Goal: Task Accomplishment & Management: Manage account settings

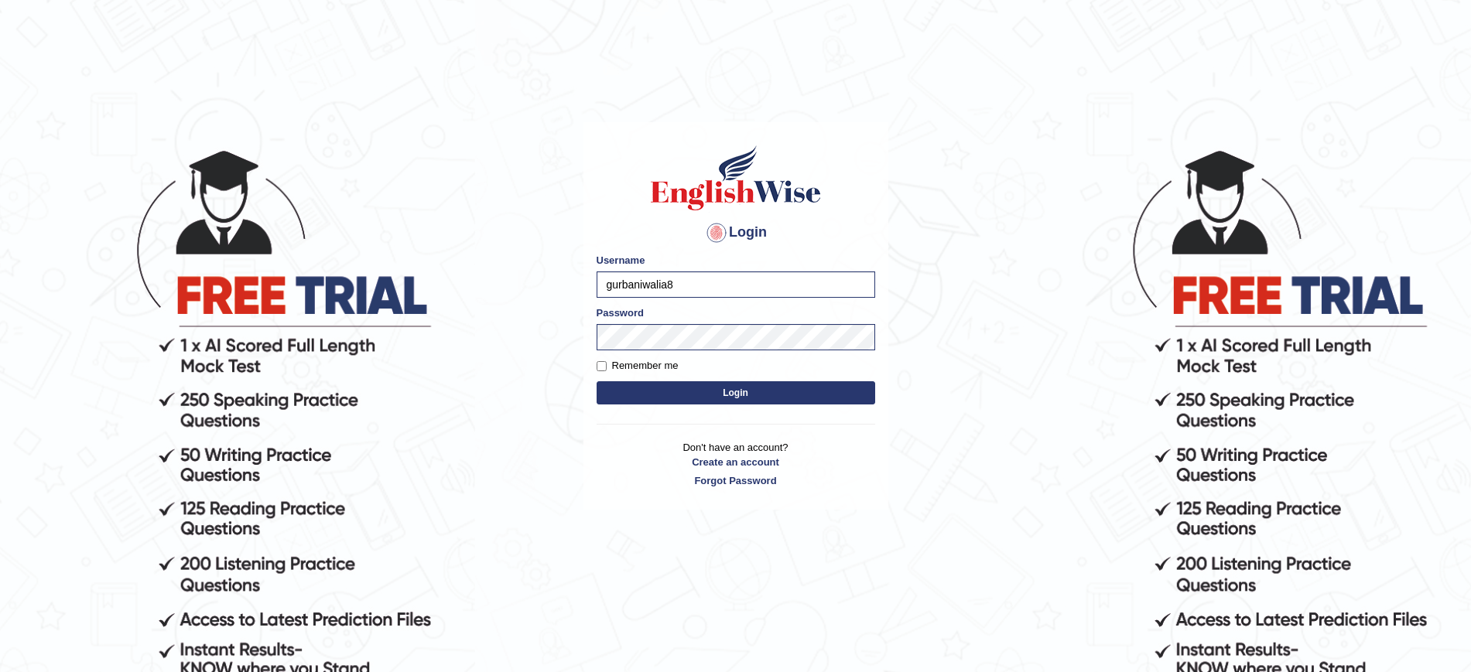
click at [622, 366] on label "Remember me" at bounding box center [638, 365] width 82 height 15
click at [607, 366] on input "Remember me" at bounding box center [602, 366] width 10 height 10
checkbox input "true"
click at [667, 406] on form "Please fix the following errors: Username gurbaniwalia8 Password Remember me Lo…" at bounding box center [736, 331] width 279 height 156
click at [642, 395] on button "Login" at bounding box center [736, 392] width 279 height 23
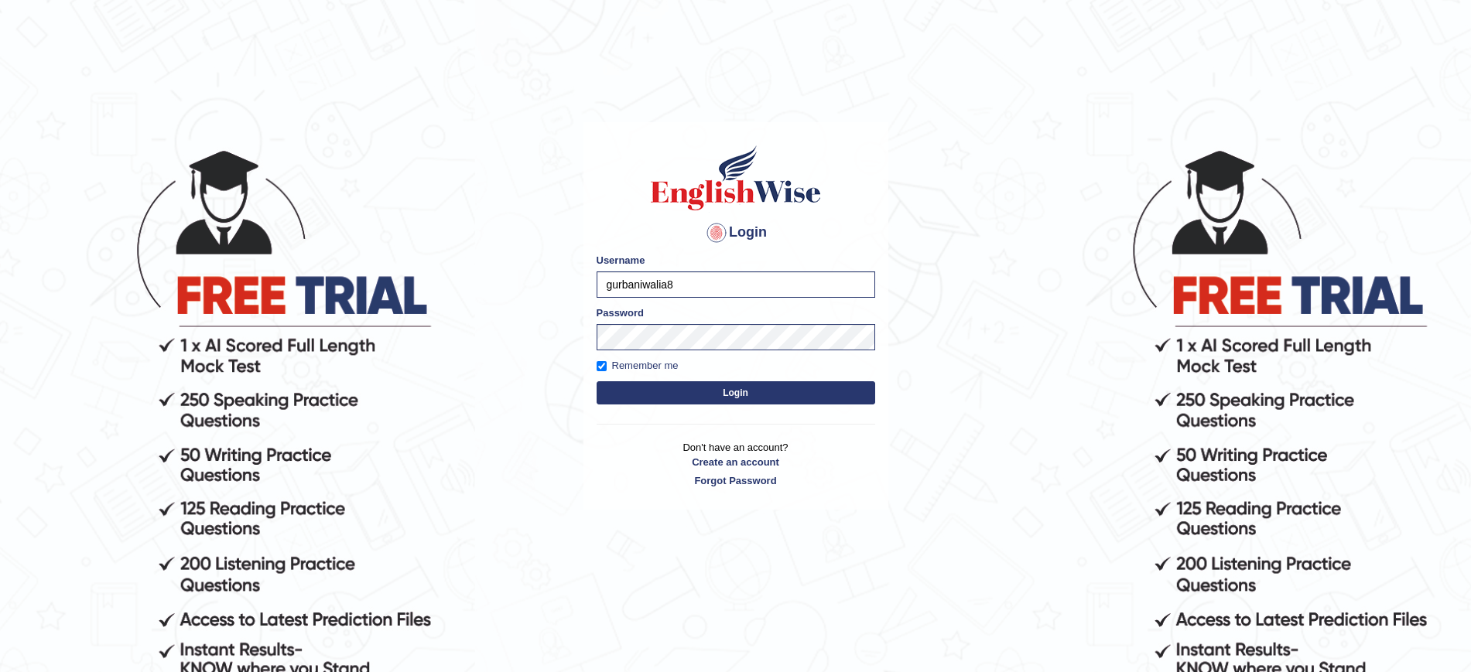
click at [625, 391] on button "Login" at bounding box center [736, 392] width 279 height 23
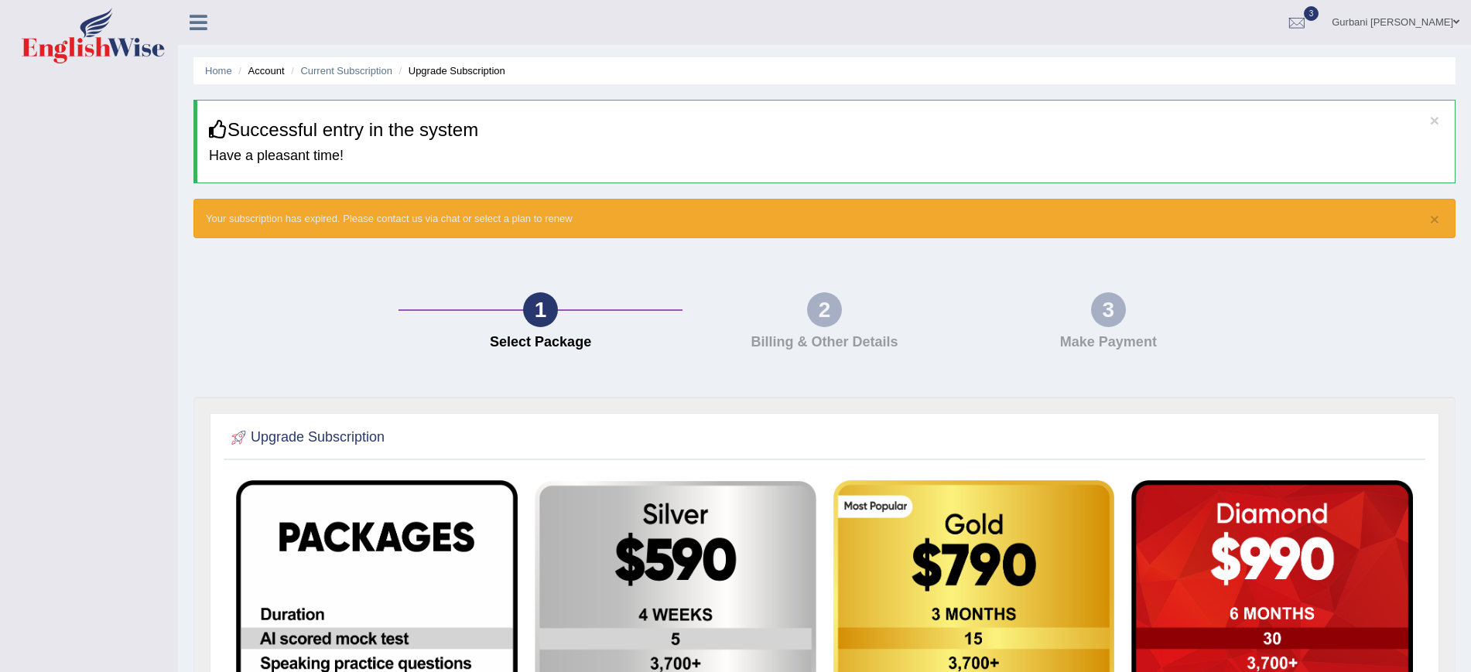
click at [1440, 14] on link "Gurbani [PERSON_NAME]" at bounding box center [1395, 20] width 151 height 40
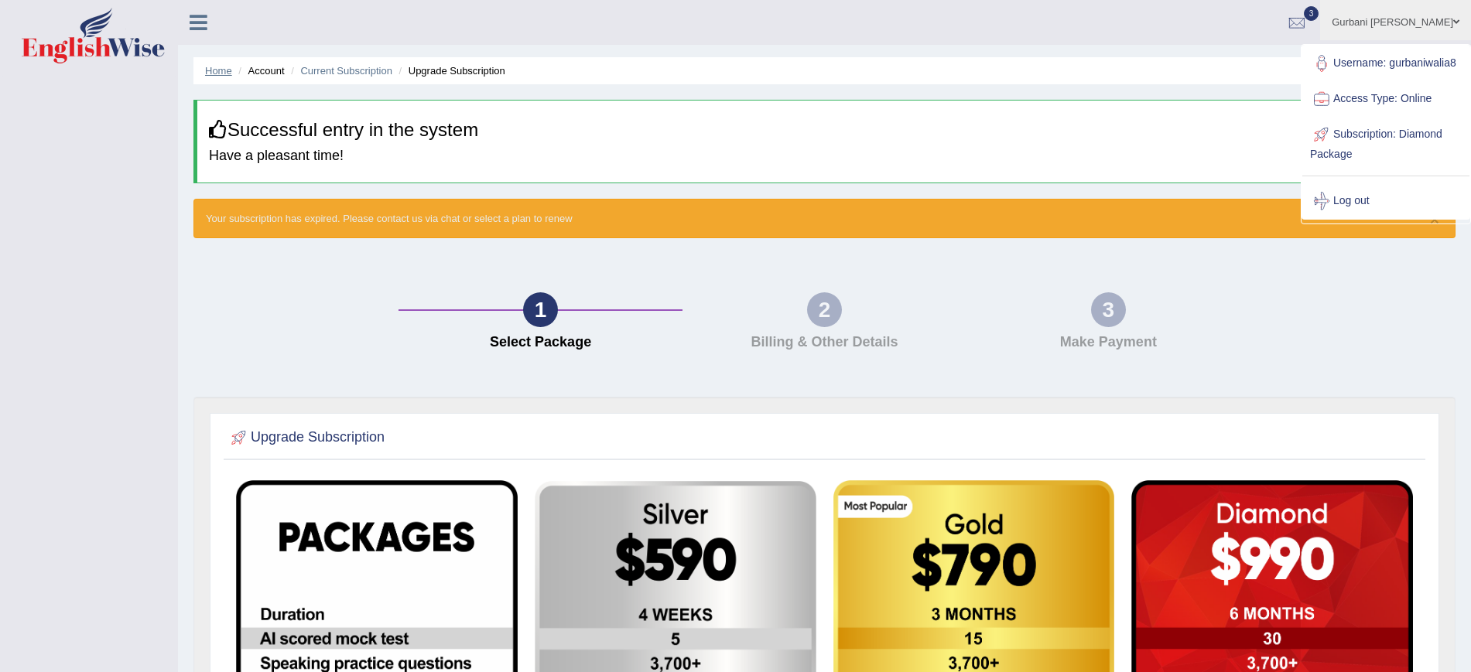
click at [219, 67] on link "Home" at bounding box center [218, 71] width 27 height 12
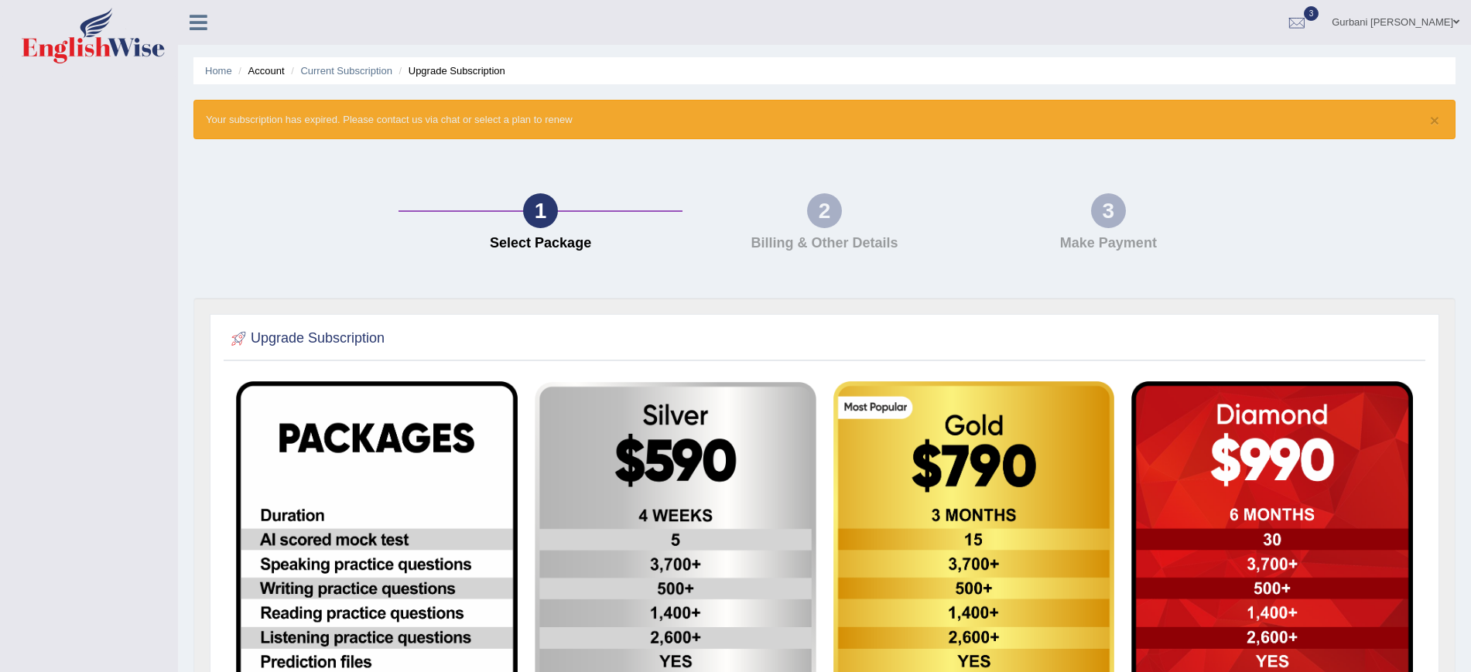
click at [199, 15] on icon at bounding box center [199, 22] width 18 height 20
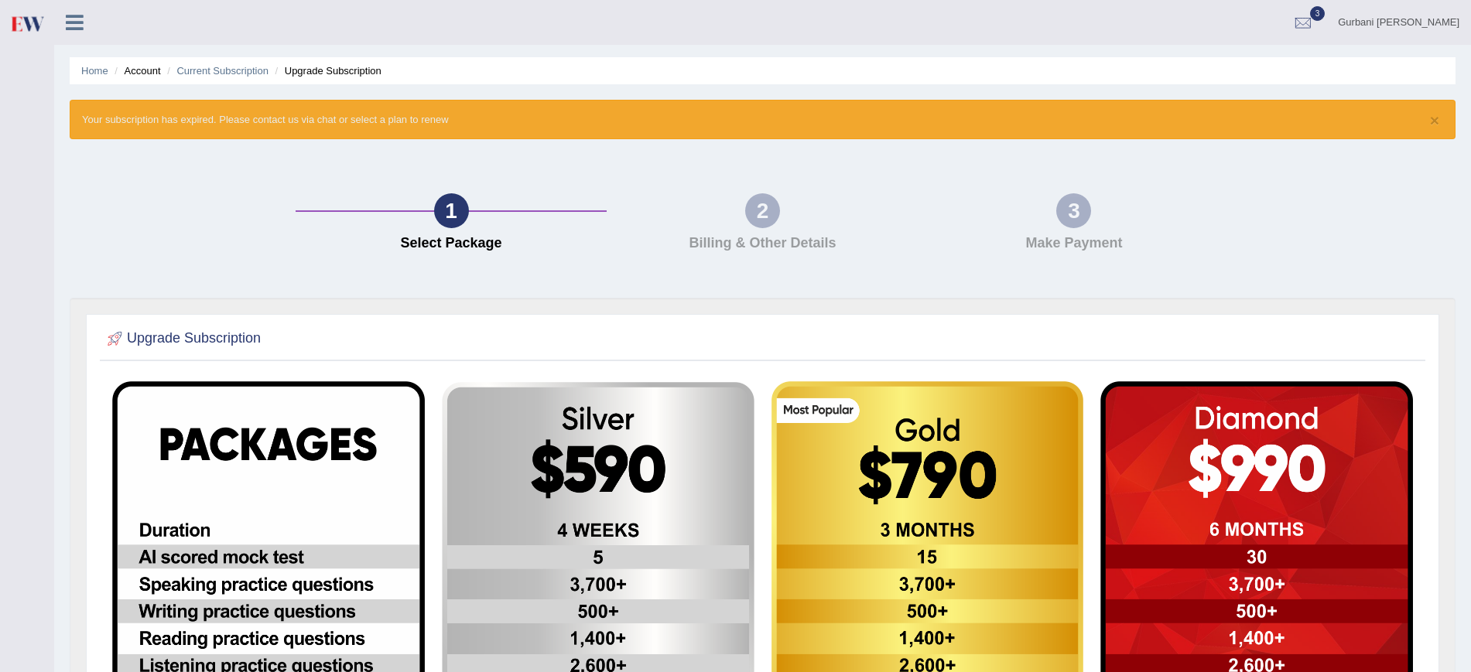
click at [75, 10] on link at bounding box center [74, 20] width 41 height 23
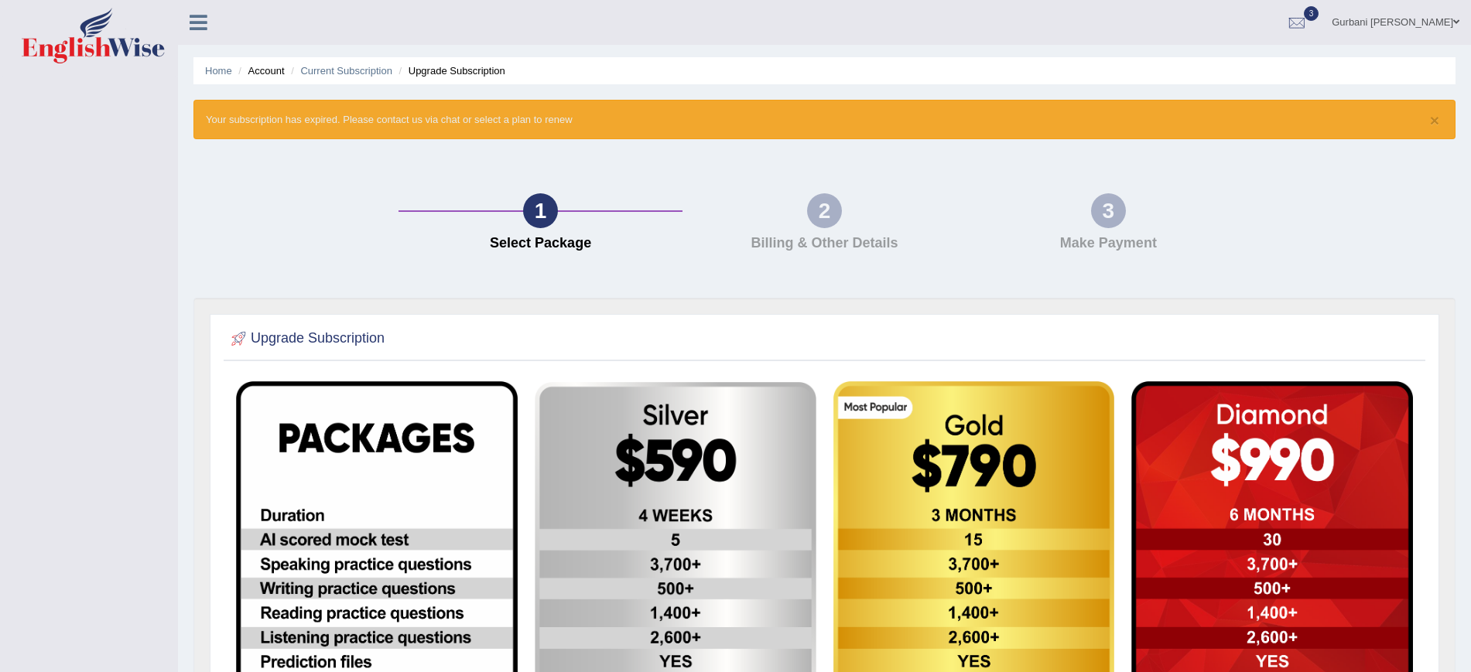
click at [200, 28] on icon at bounding box center [199, 22] width 18 height 20
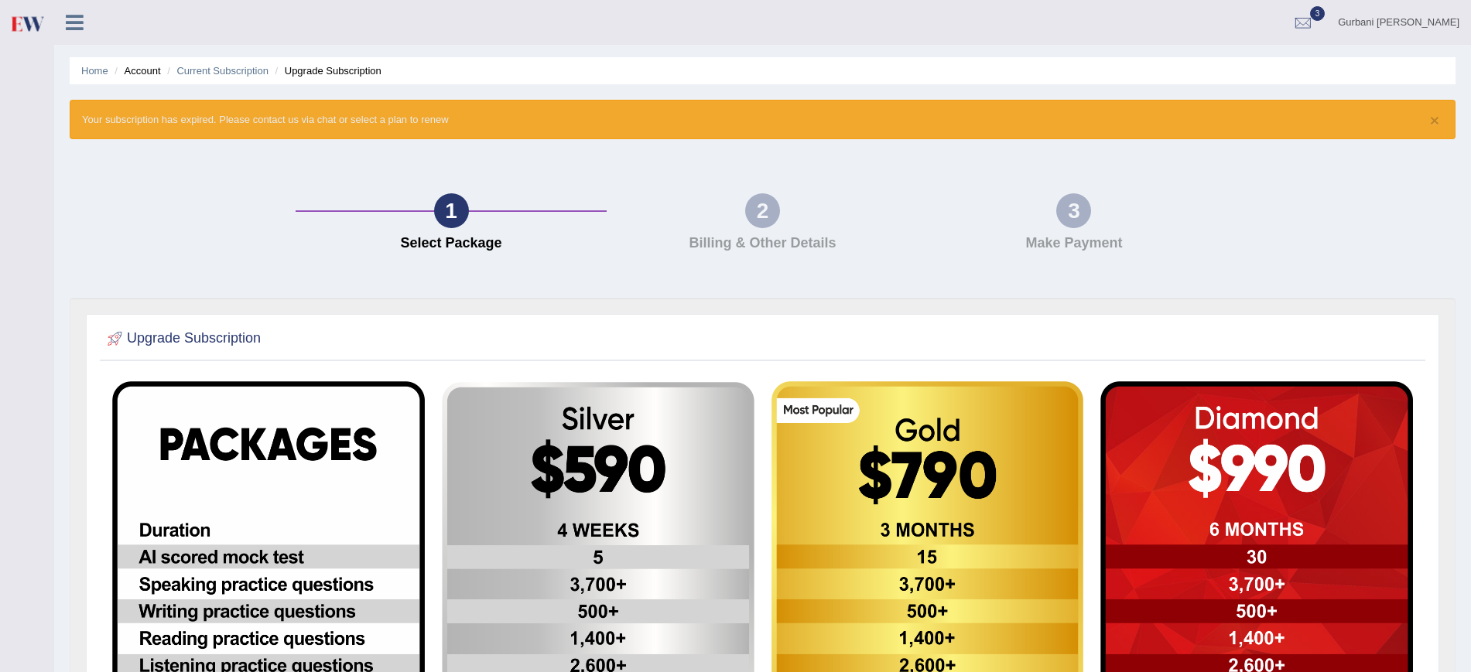
click at [59, 23] on link at bounding box center [74, 20] width 41 height 23
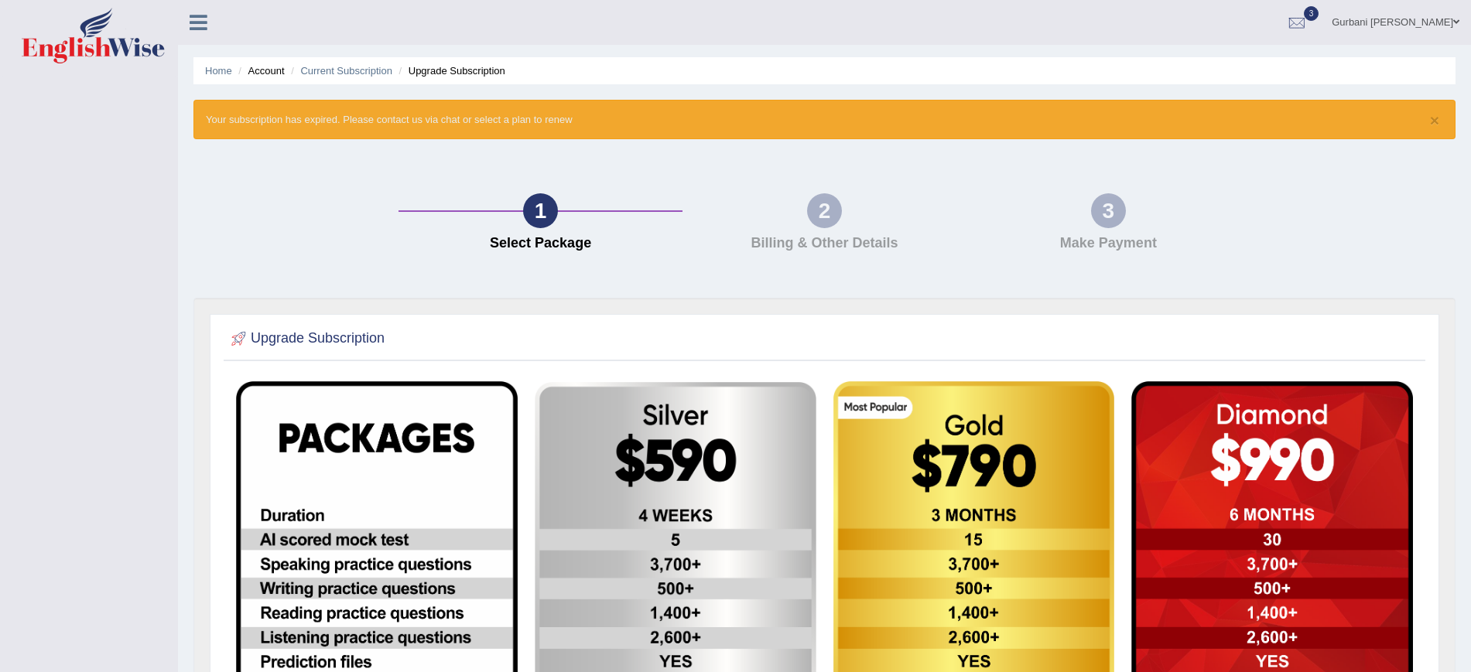
click at [118, 39] on img at bounding box center [93, 36] width 143 height 56
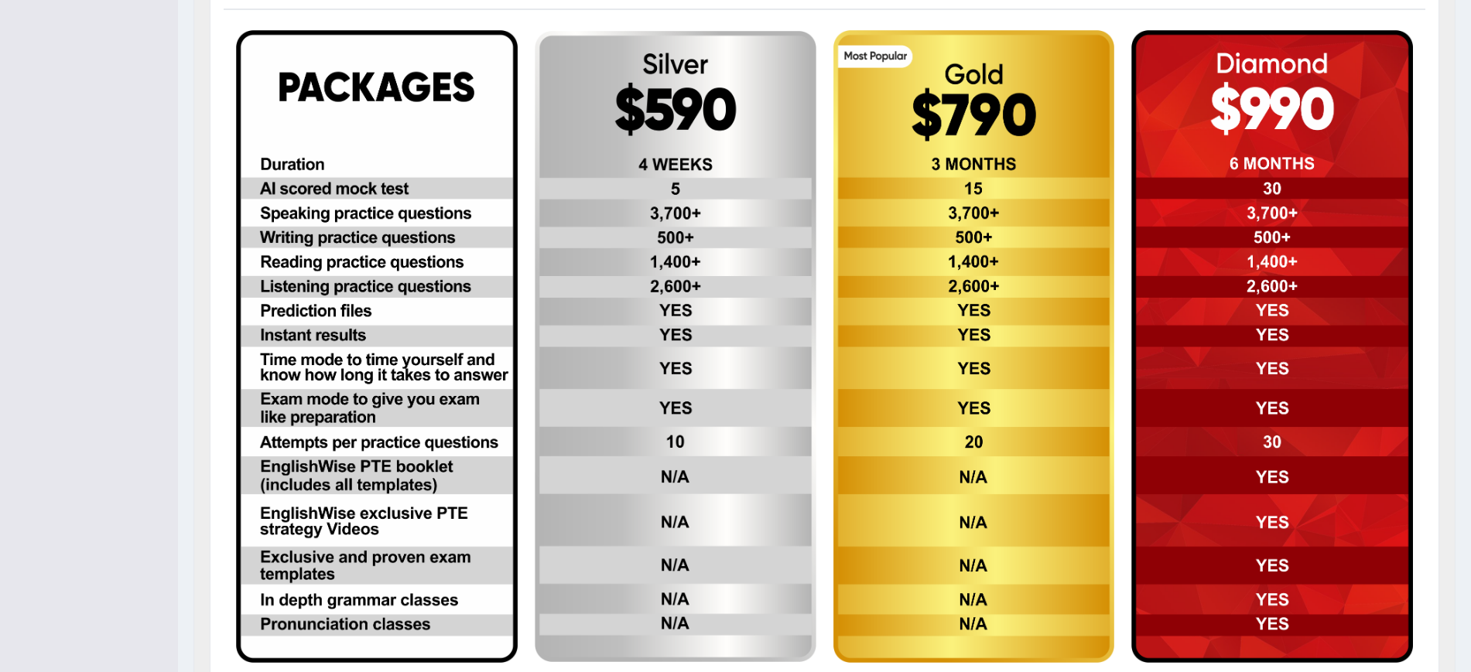
scroll to position [346, 0]
